Goal: Task Accomplishment & Management: Manage account settings

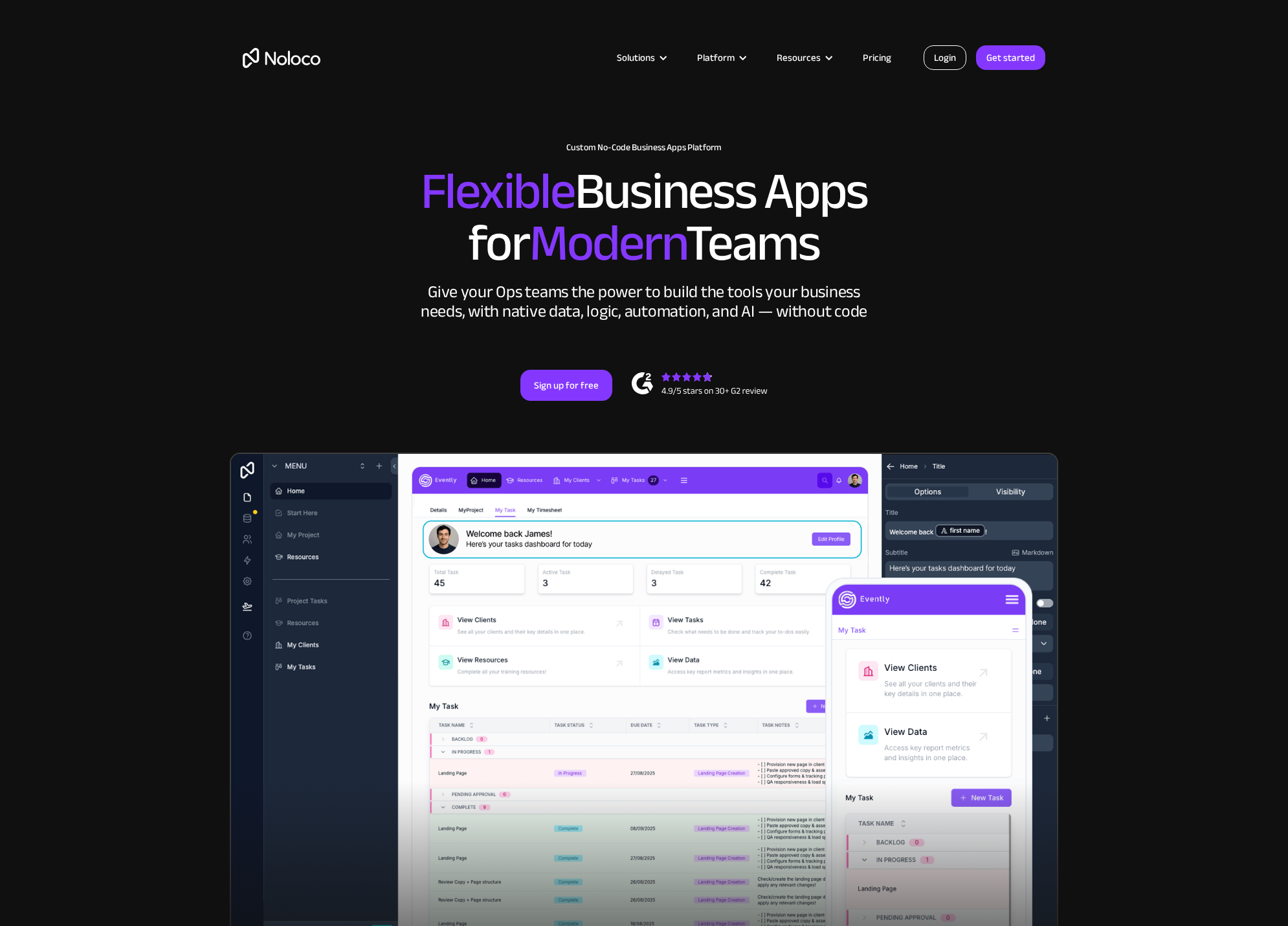
click at [950, 61] on link "Login" at bounding box center [945, 57] width 43 height 24
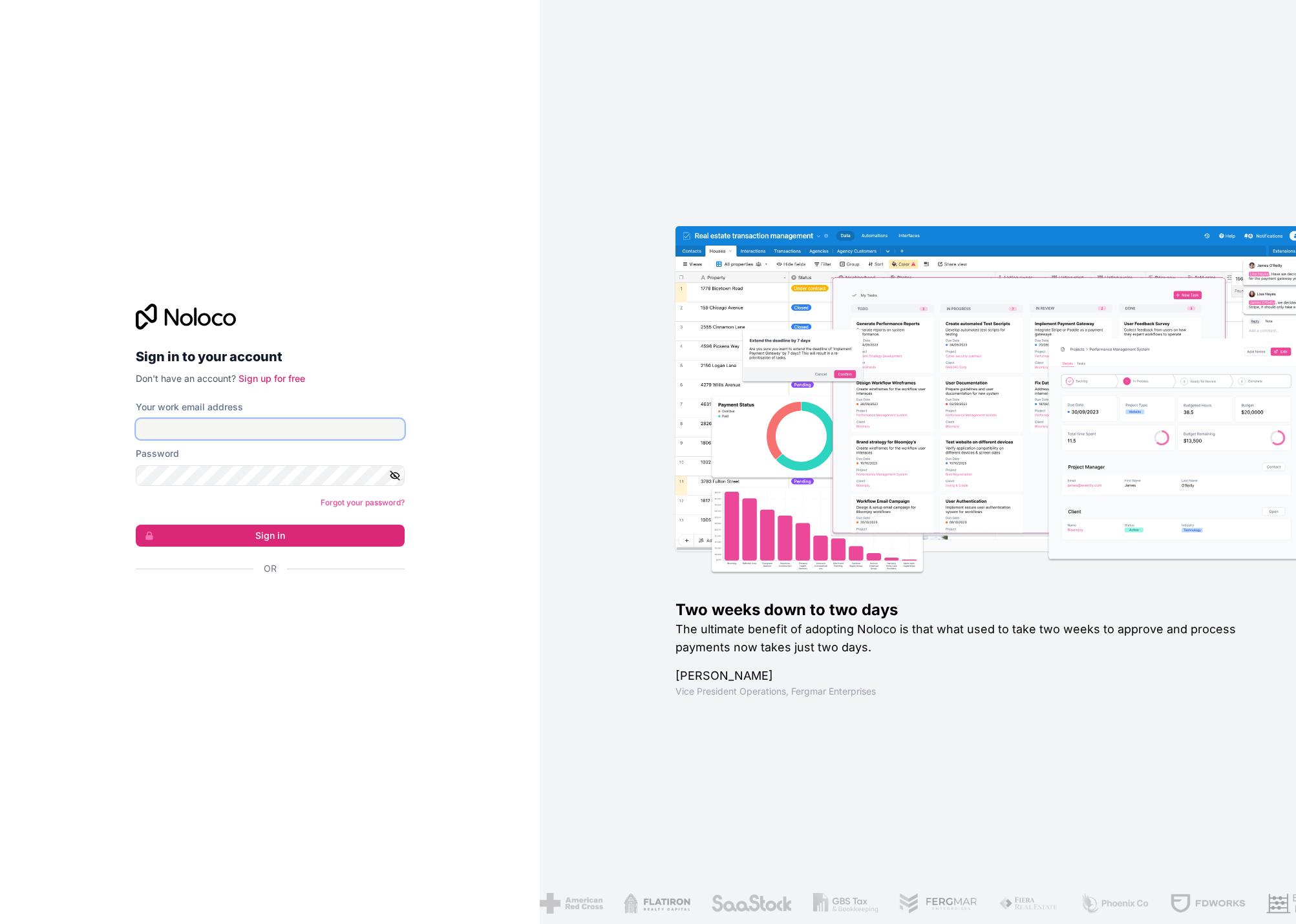
click at [164, 426] on input "Your work email address" at bounding box center [270, 429] width 269 height 21
type input "priavadan@asvina.co.uk"
click at [250, 538] on button "Sign in" at bounding box center [270, 536] width 269 height 22
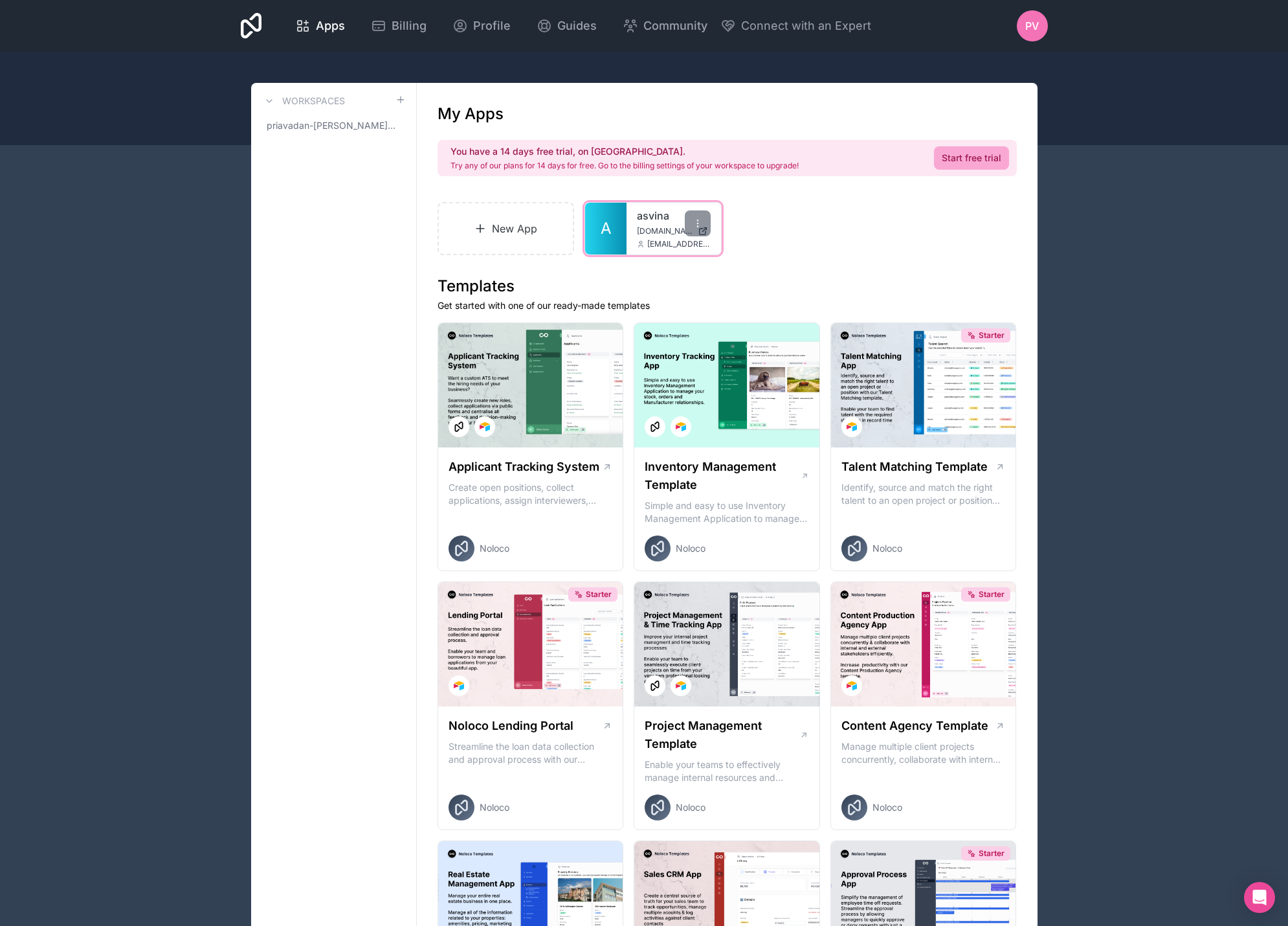
click at [621, 230] on link "A" at bounding box center [606, 228] width 41 height 51
